Goal: Find specific page/section: Find specific page/section

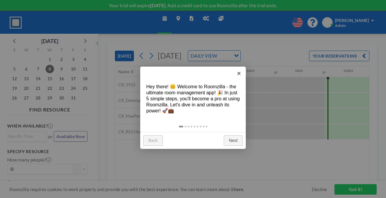
scroll to position [0, 353]
click at [241, 74] on link "×" at bounding box center [239, 74] width 14 height 14
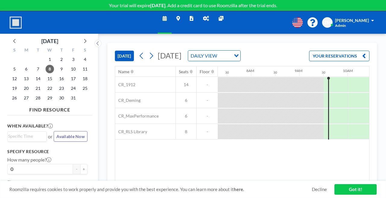
click at [192, 18] on link "Reports" at bounding box center [191, 22] width 13 height 23
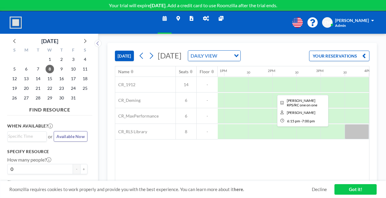
scroll to position [0, 621]
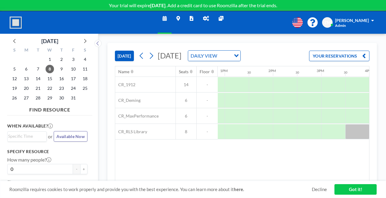
click at [203, 16] on icon at bounding box center [206, 18] width 6 height 5
